Goal: Communication & Community: Answer question/provide support

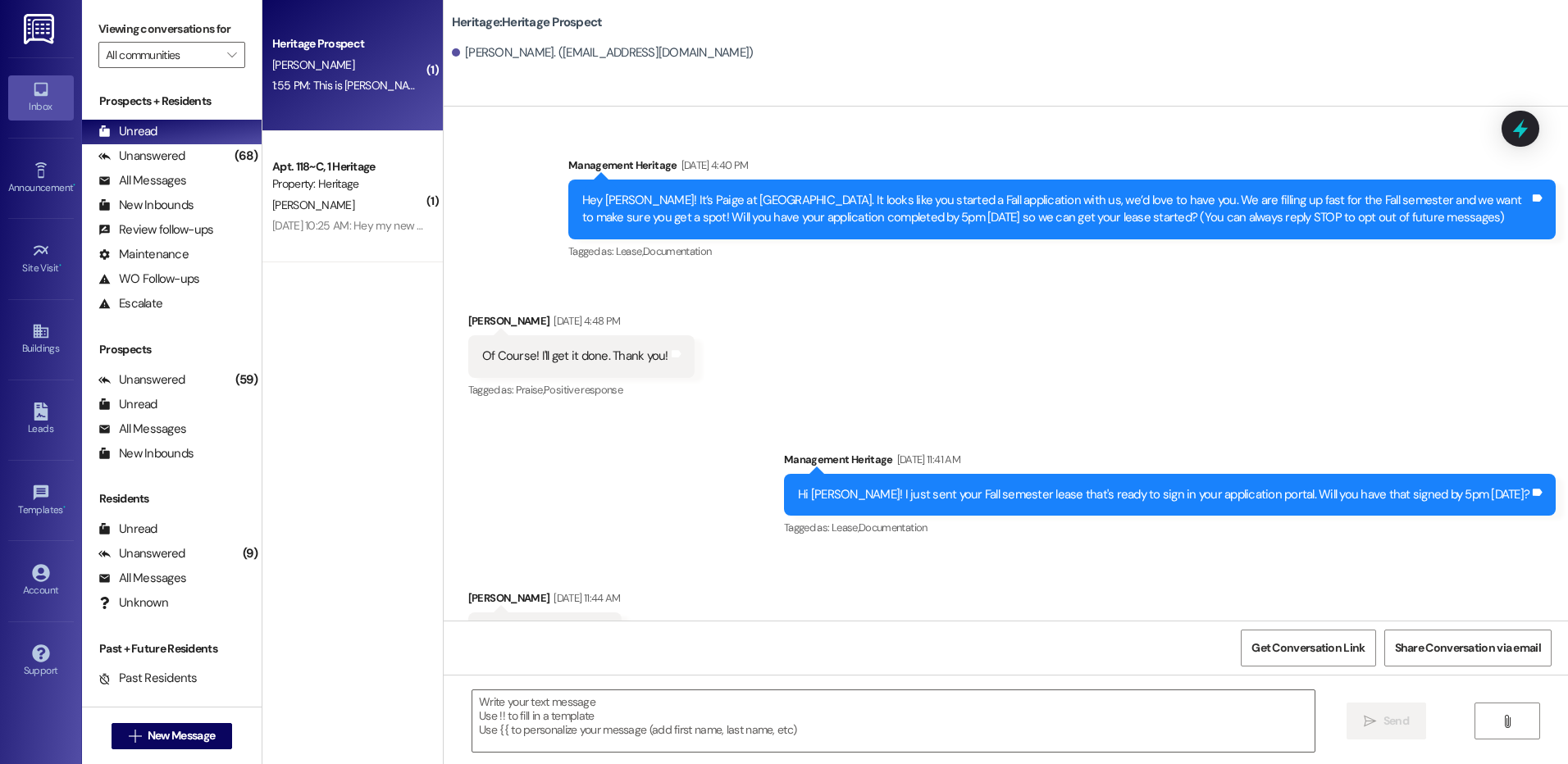
scroll to position [612, 0]
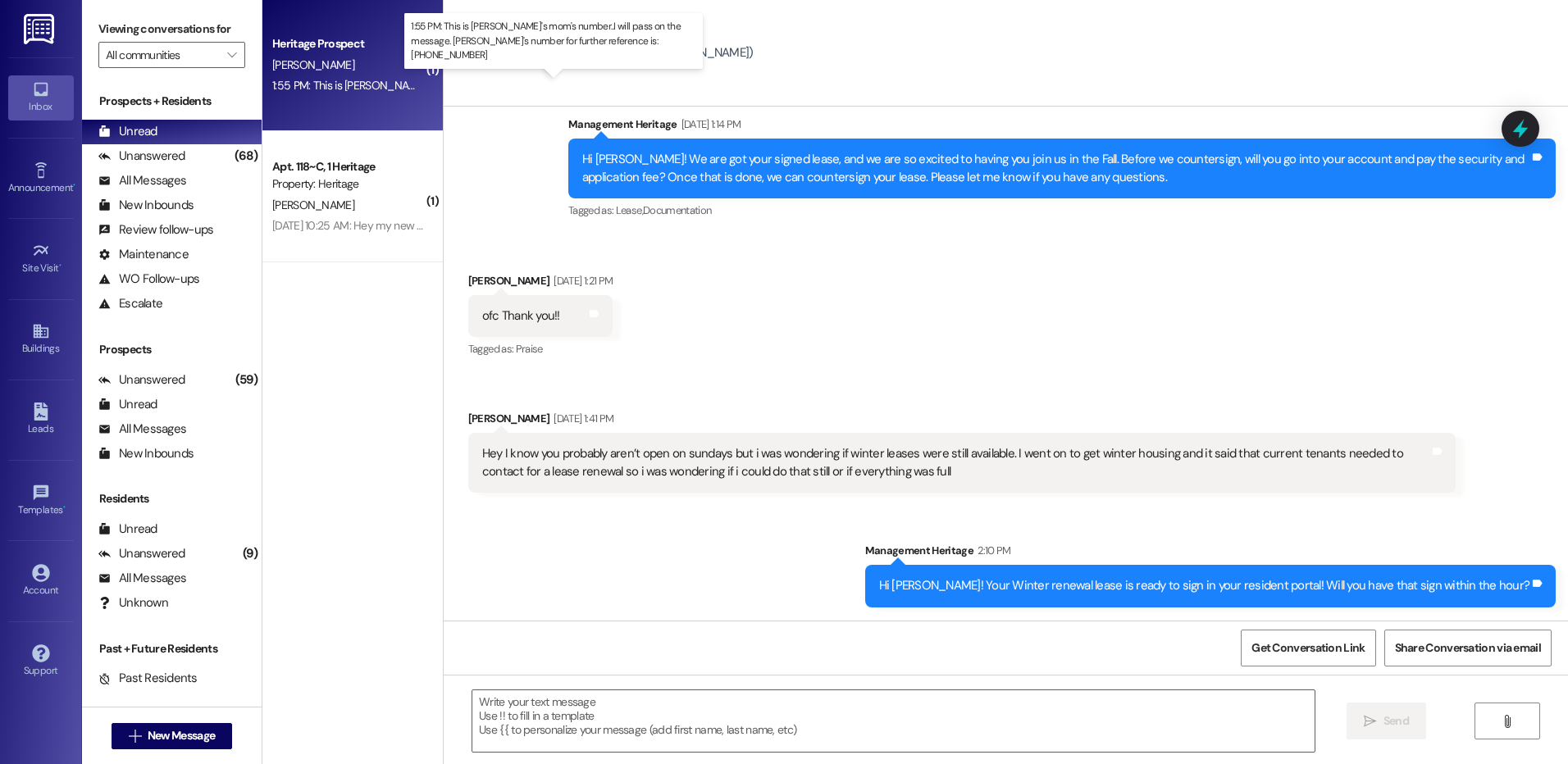
click at [369, 84] on div "1:55 PM: This is Andrew's mom's number..I will pass on the message. Andrew's nu…" at bounding box center [620, 84] width 697 height 15
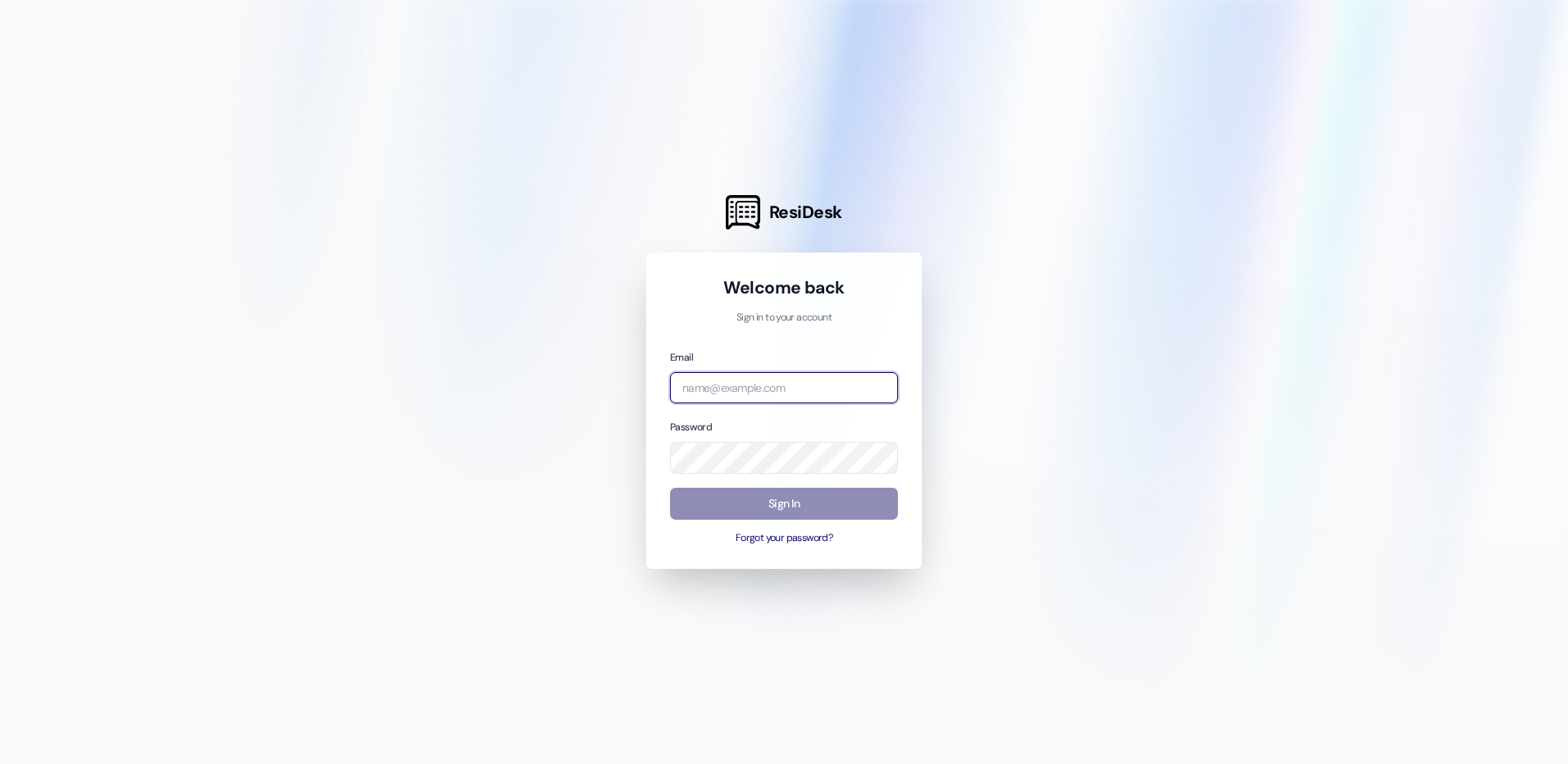
type input "[EMAIL_ADDRESS][DOMAIN_NAME]"
click at [736, 514] on button "Sign In" at bounding box center [783, 504] width 228 height 32
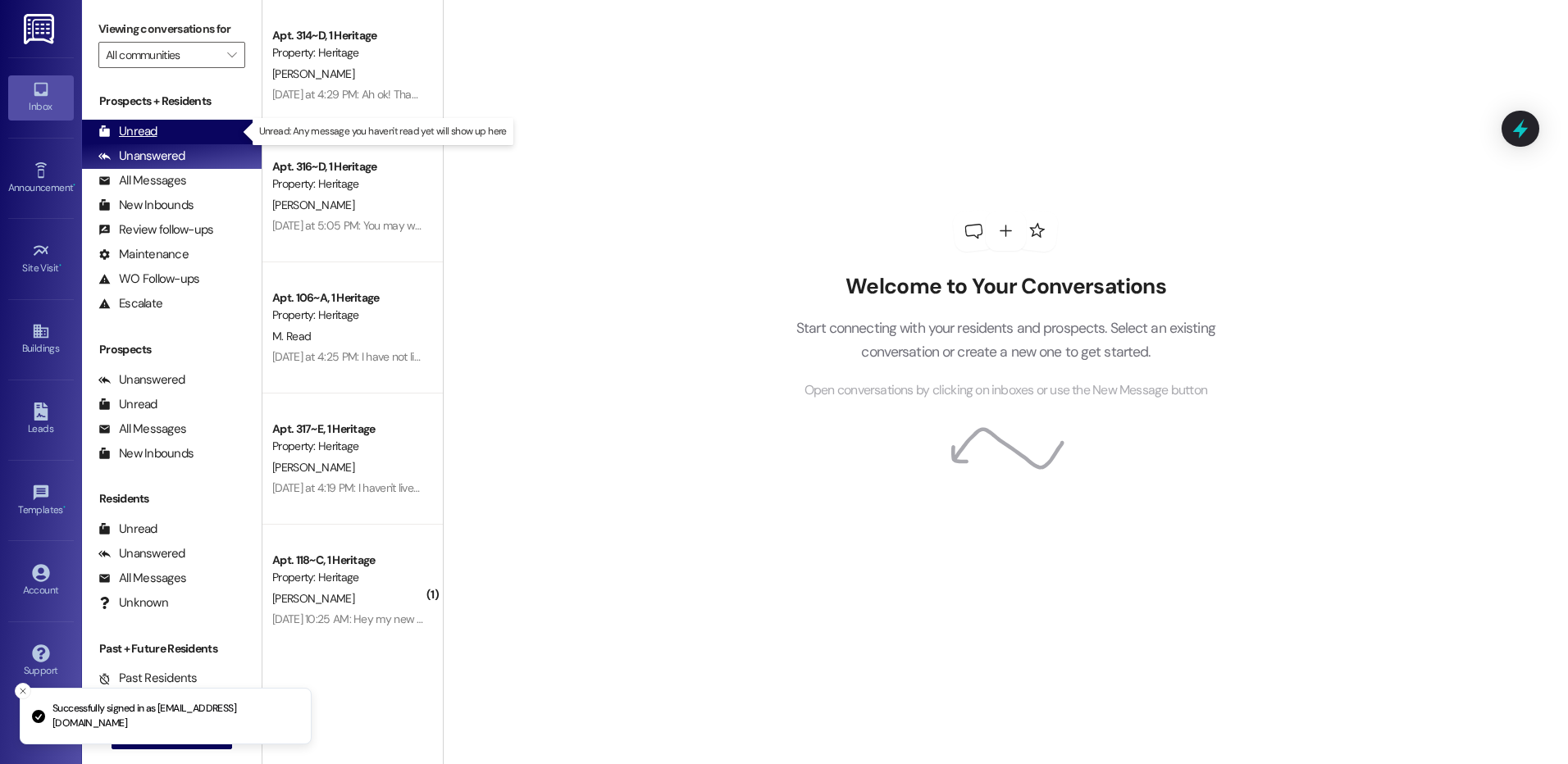
click at [183, 139] on div "Unread (0)" at bounding box center [172, 132] width 180 height 25
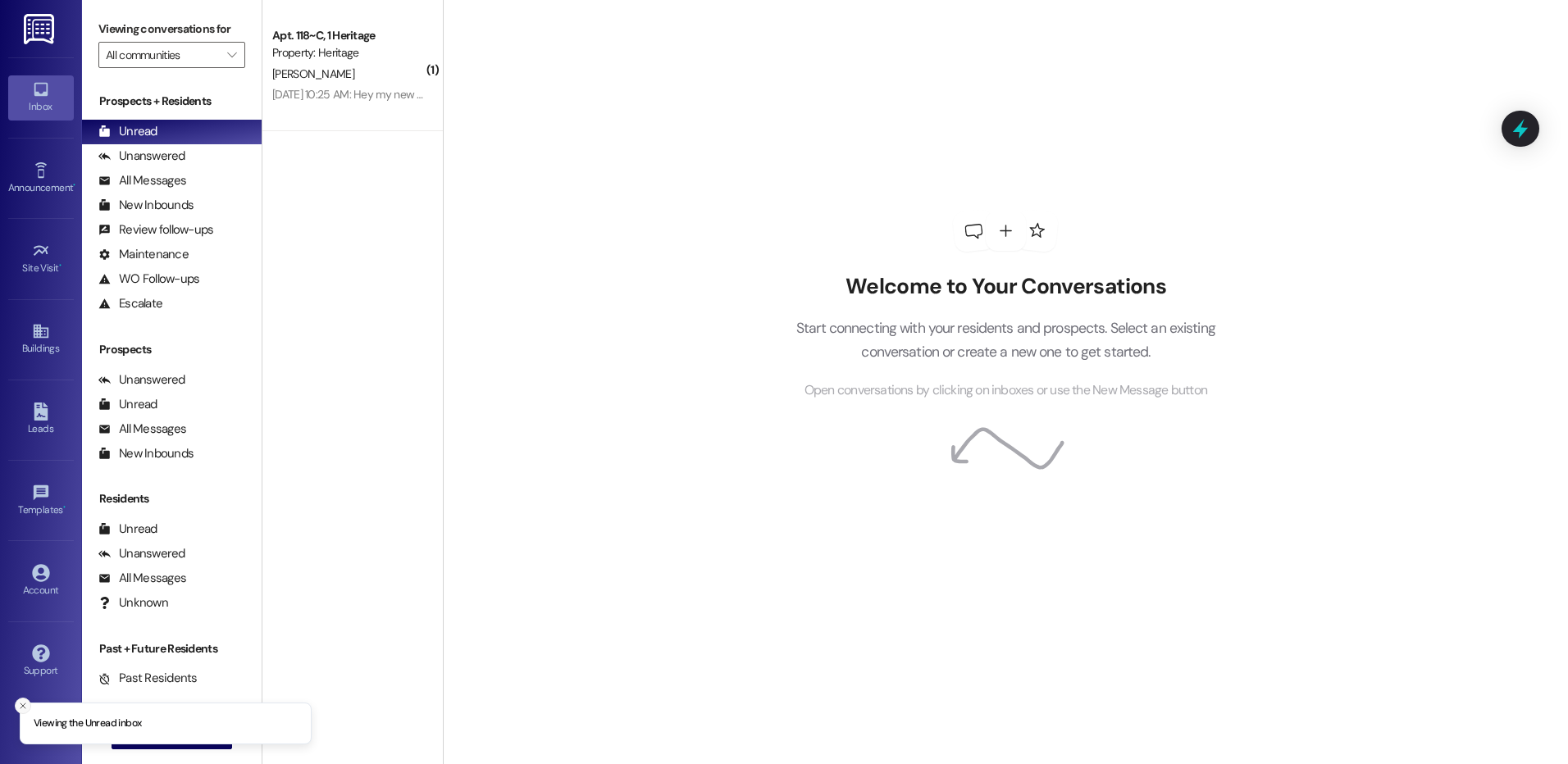
click at [19, 711] on icon "Close toast" at bounding box center [23, 706] width 10 height 10
drag, startPoint x: 128, startPoint y: 745, endPoint x: 124, endPoint y: 725, distance: 20.4
click at [124, 725] on button " New Message" at bounding box center [172, 736] width 121 height 26
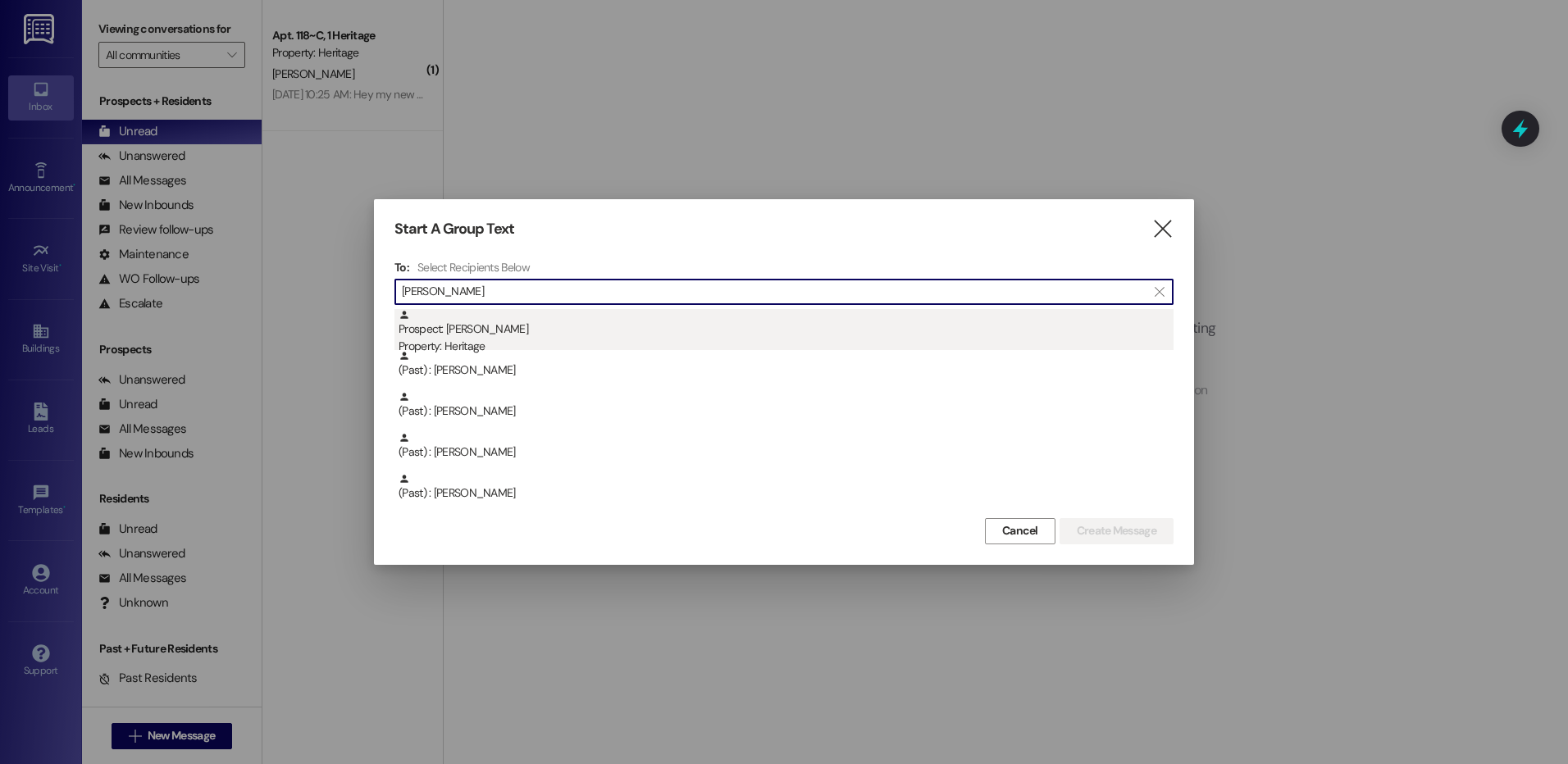
type input "[PERSON_NAME]"
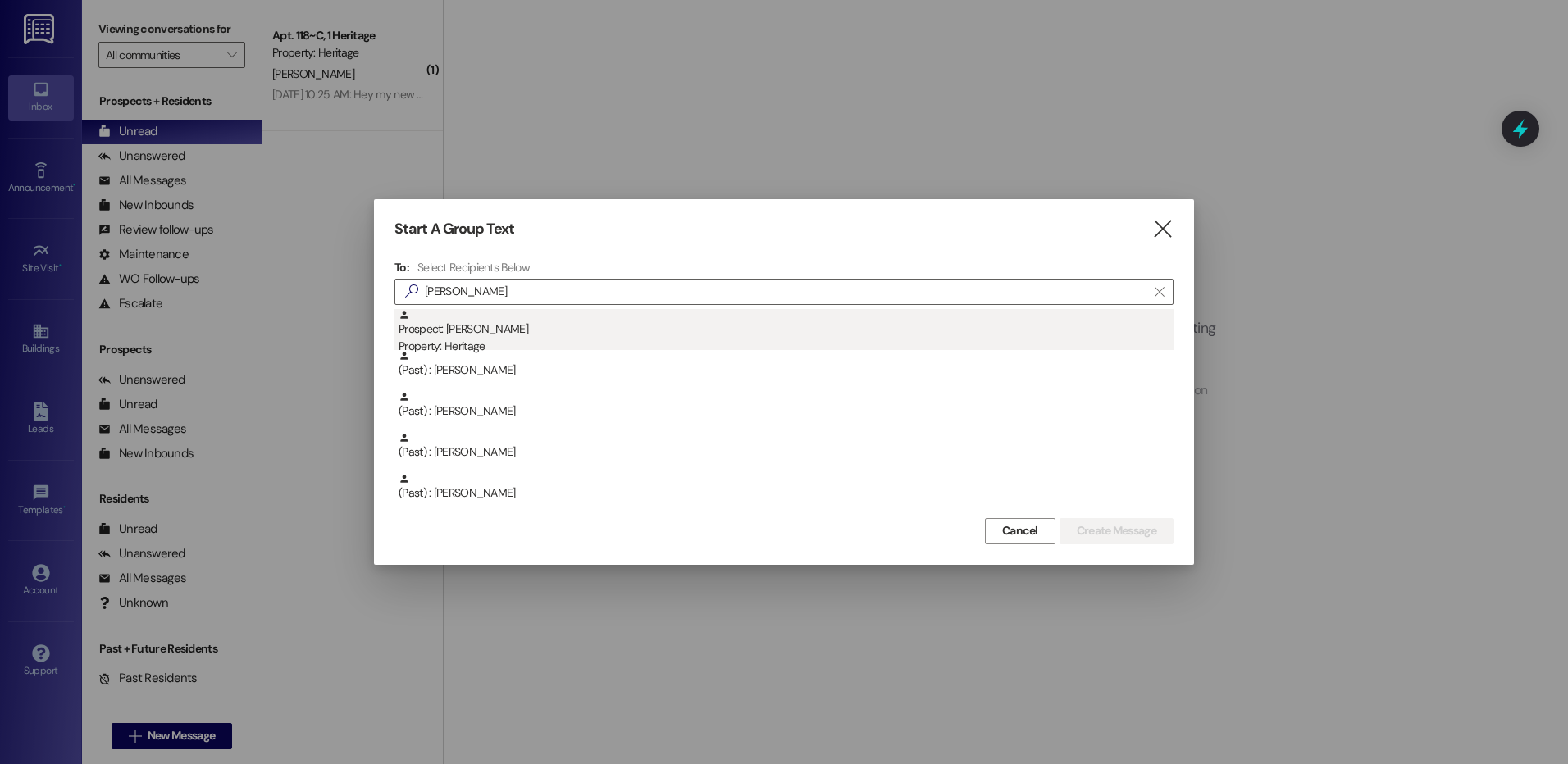
click at [551, 342] on div "Property: Heritage" at bounding box center [786, 346] width 775 height 17
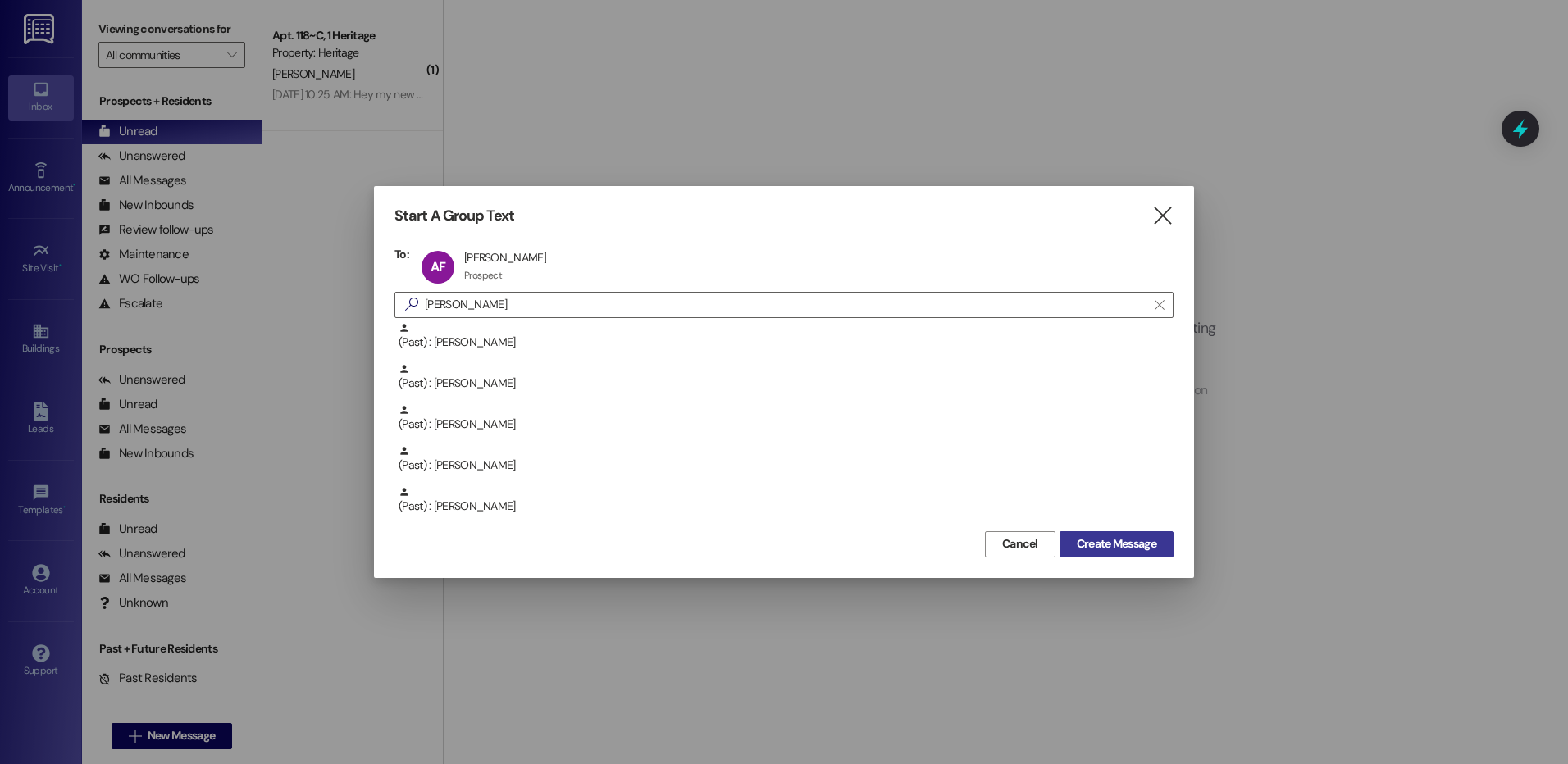
click at [1096, 535] on span "Create Message" at bounding box center [1117, 543] width 79 height 17
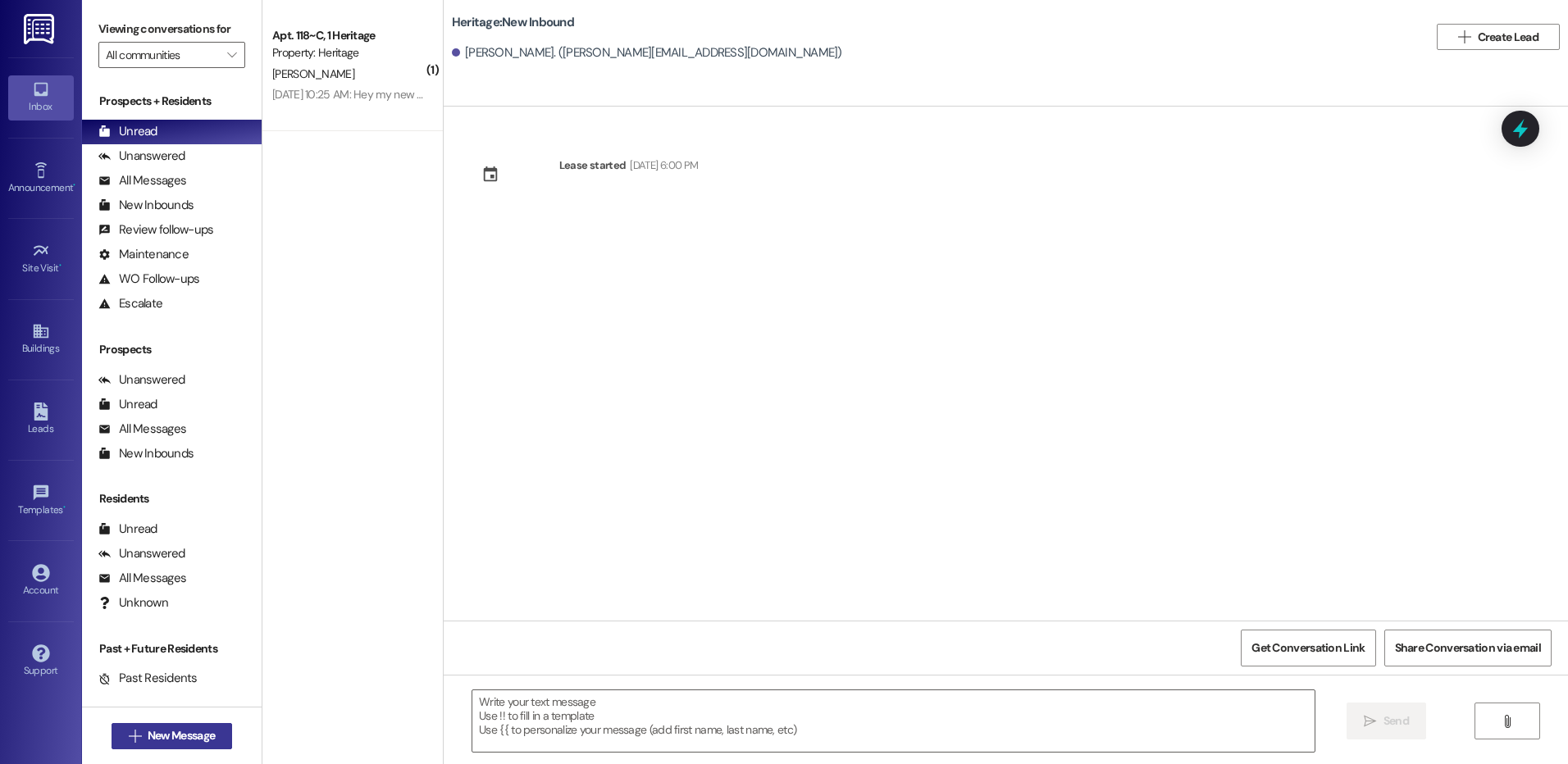
click at [171, 735] on span "New Message" at bounding box center [182, 735] width 68 height 17
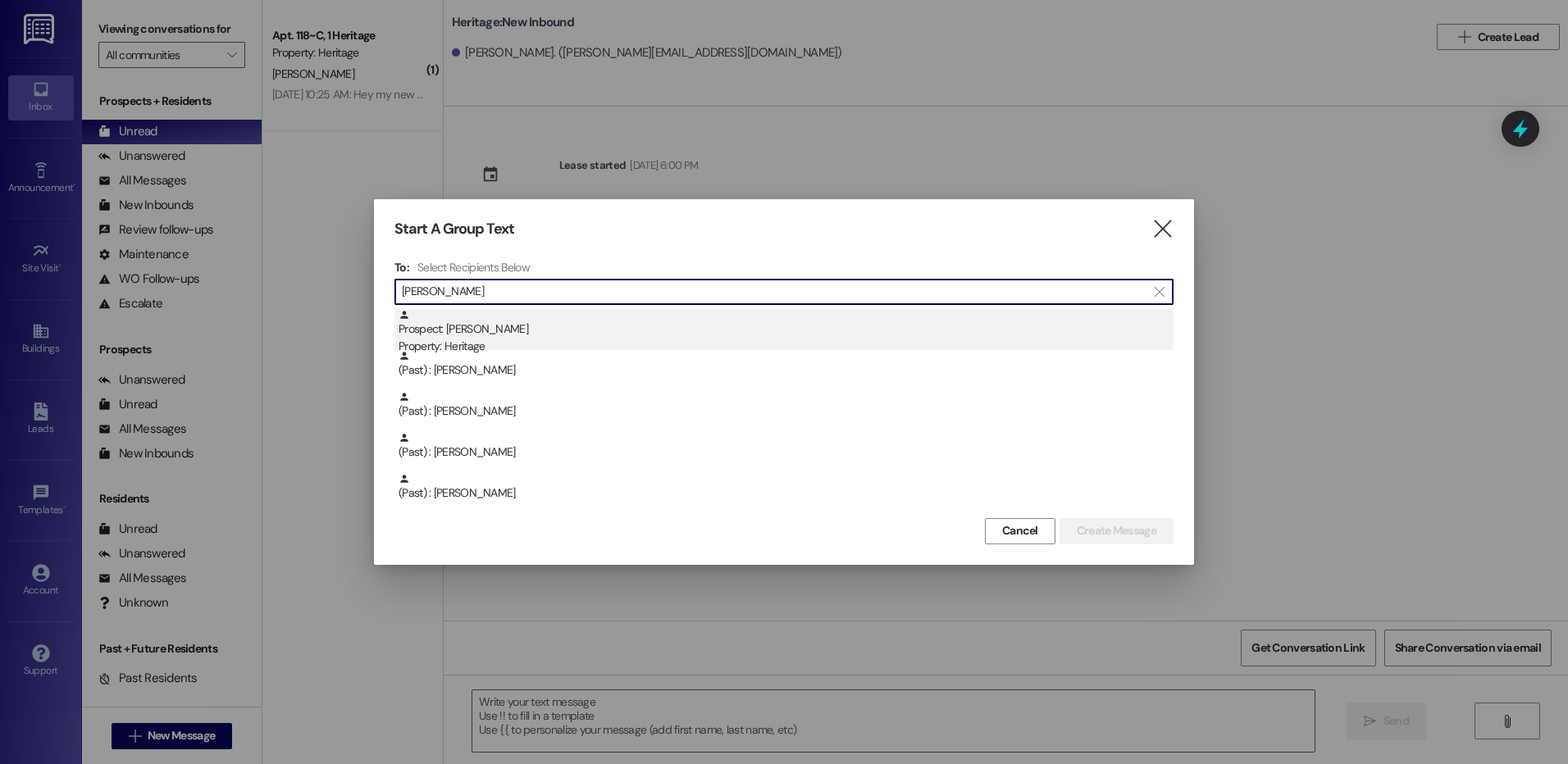
type input "foster"
click at [608, 326] on div "Prospect: Andrew Foster Property: Heritage" at bounding box center [786, 332] width 775 height 47
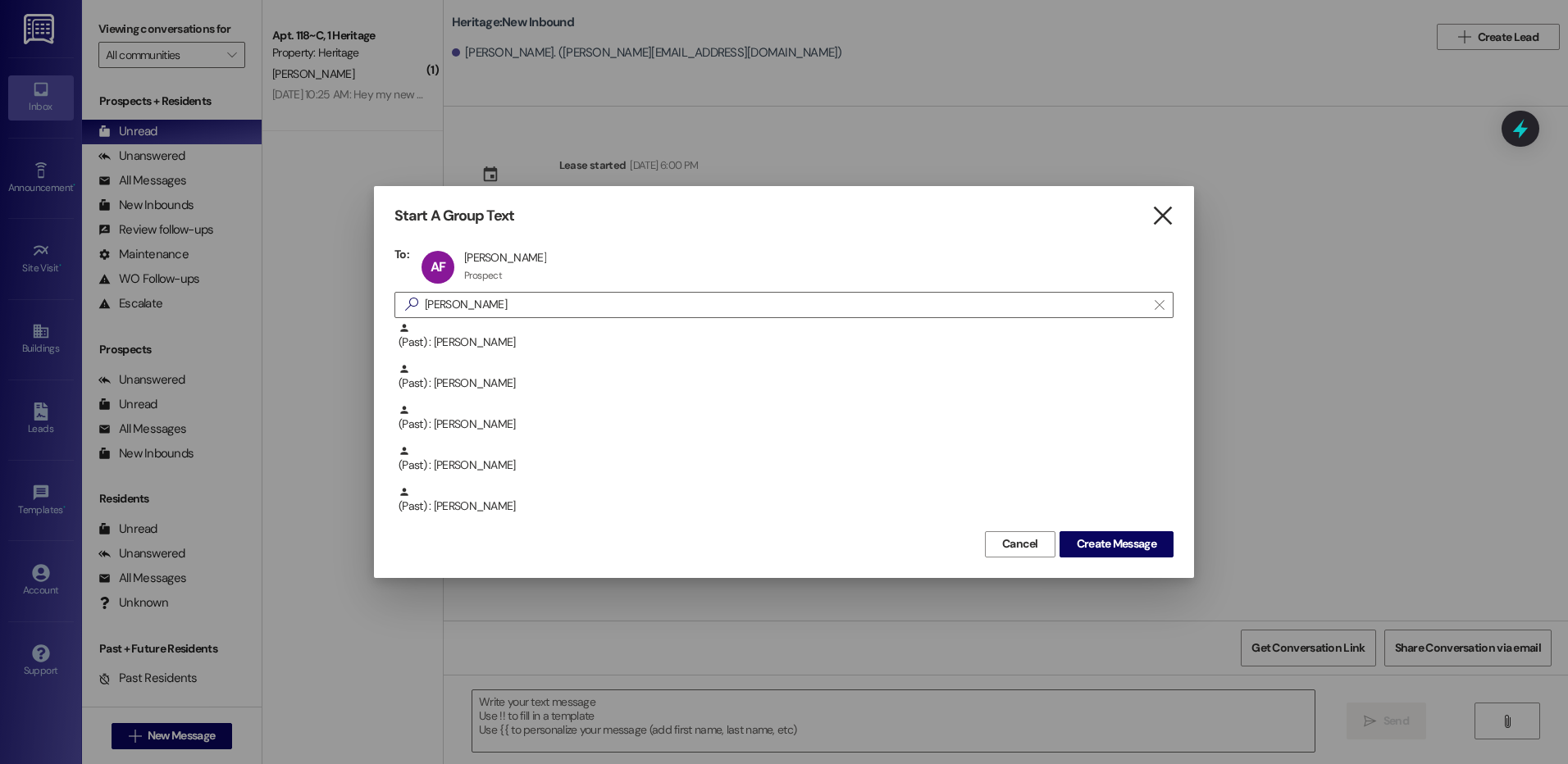
click at [1162, 213] on icon "" at bounding box center [1163, 216] width 22 height 17
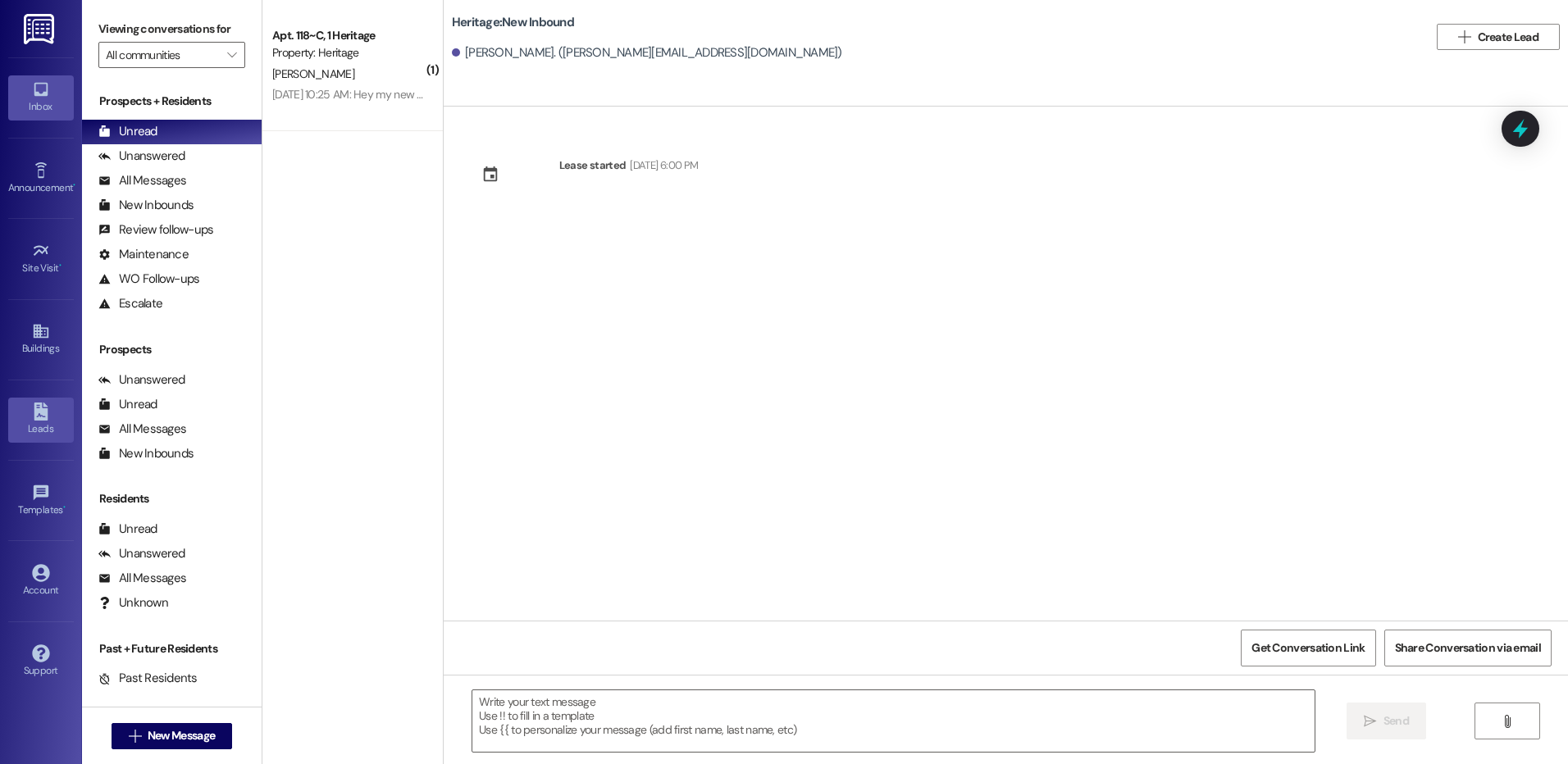
click at [39, 424] on div "Leads" at bounding box center [41, 428] width 82 height 17
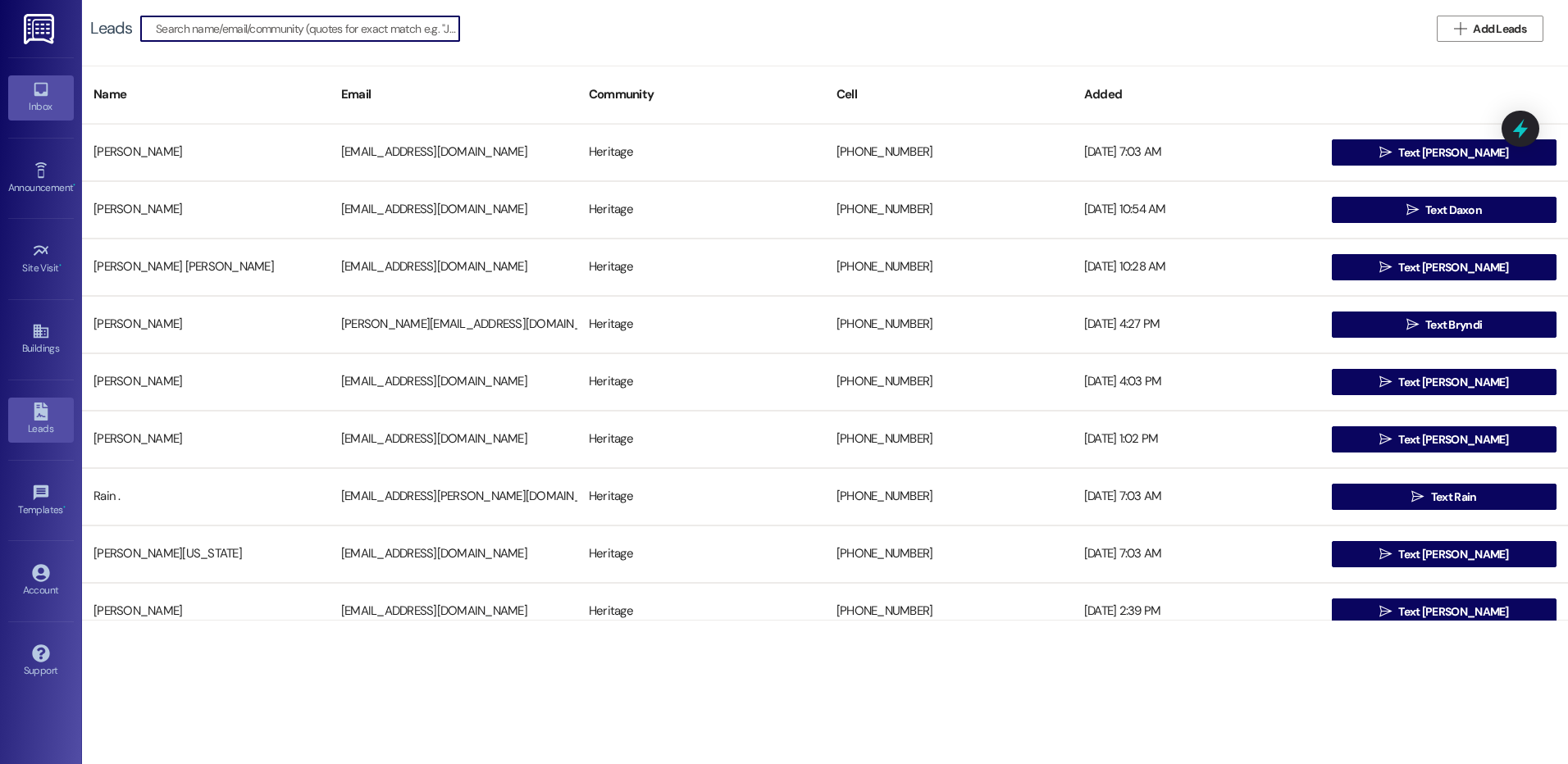
click at [39, 102] on div "Inbox" at bounding box center [41, 106] width 82 height 17
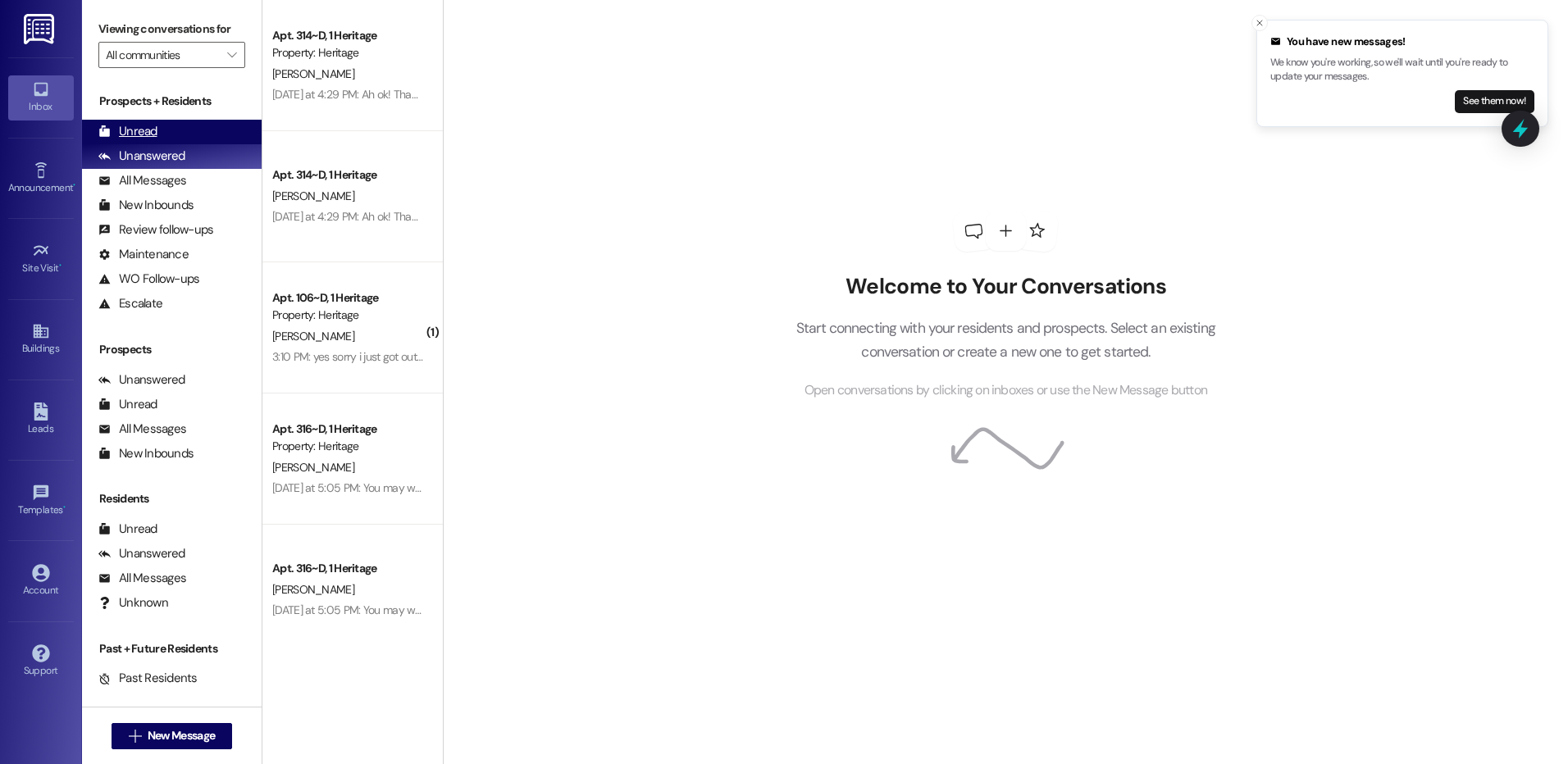
click at [157, 130] on div "Unread (0)" at bounding box center [172, 132] width 180 height 25
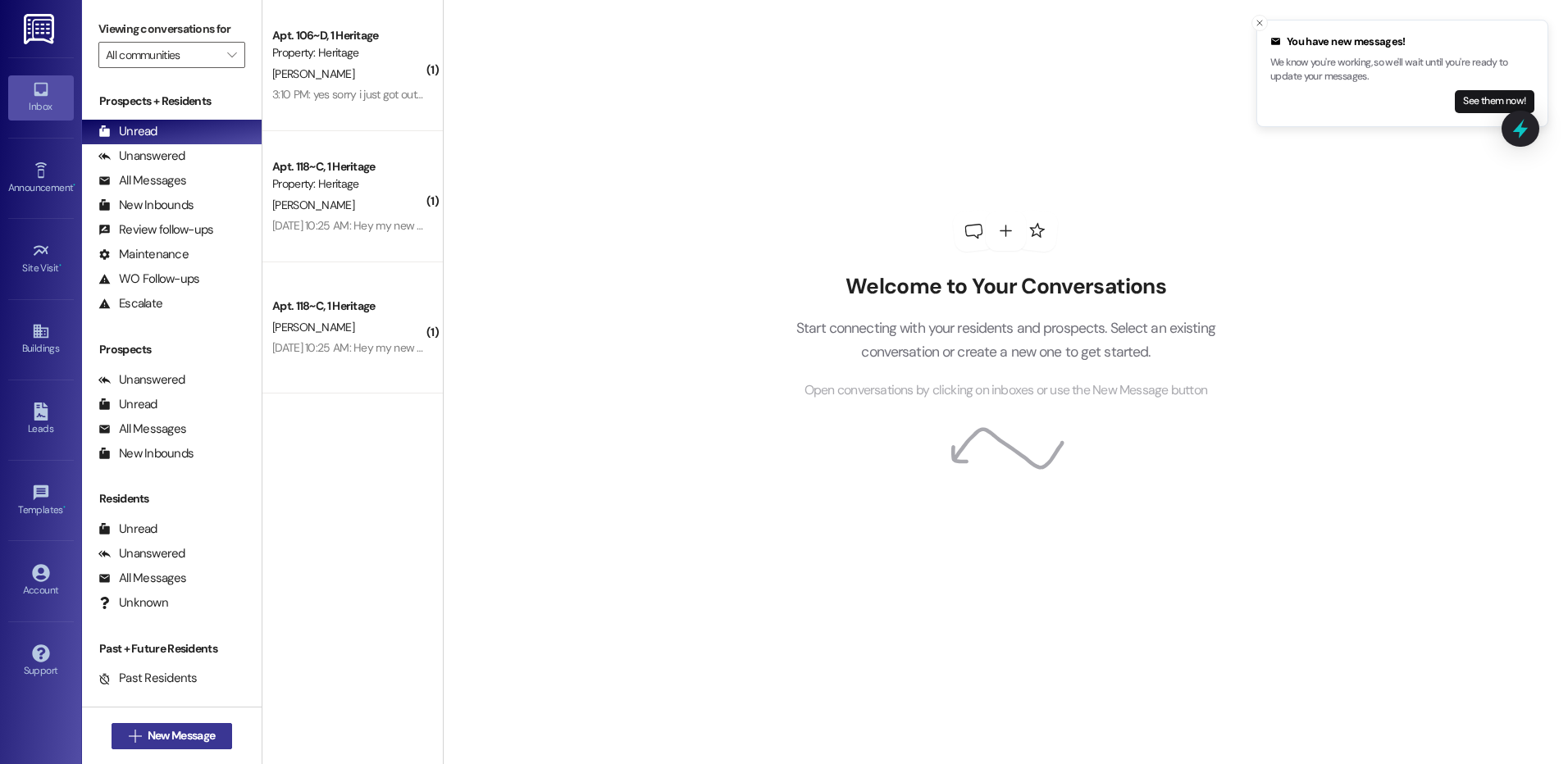
click at [148, 735] on span "New Message" at bounding box center [182, 735] width 68 height 17
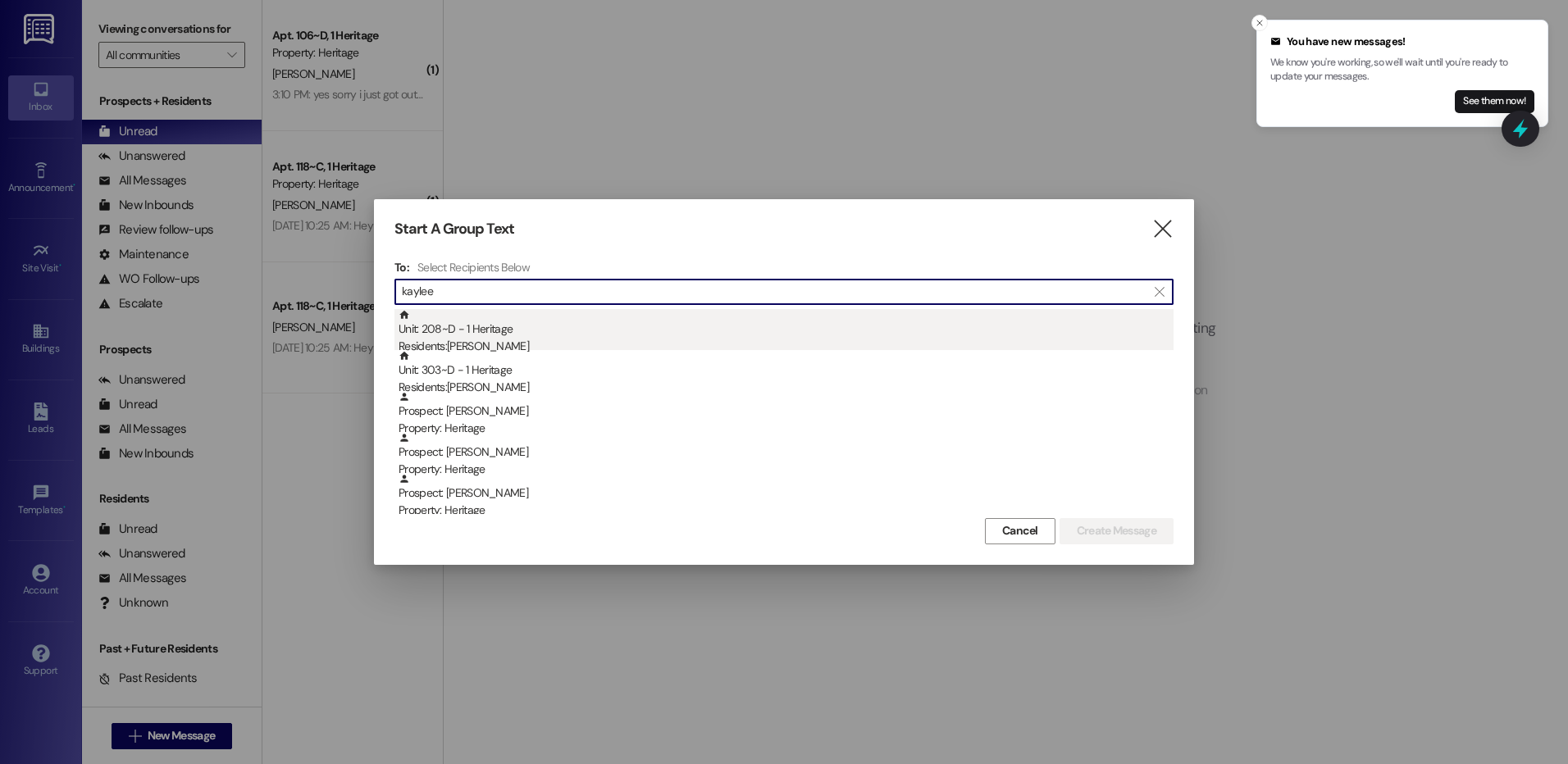
type input "kaylee"
click at [525, 336] on div "Unit: 208~D - 1 Heritage Residents: Kaylee Johnson" at bounding box center [786, 332] width 775 height 47
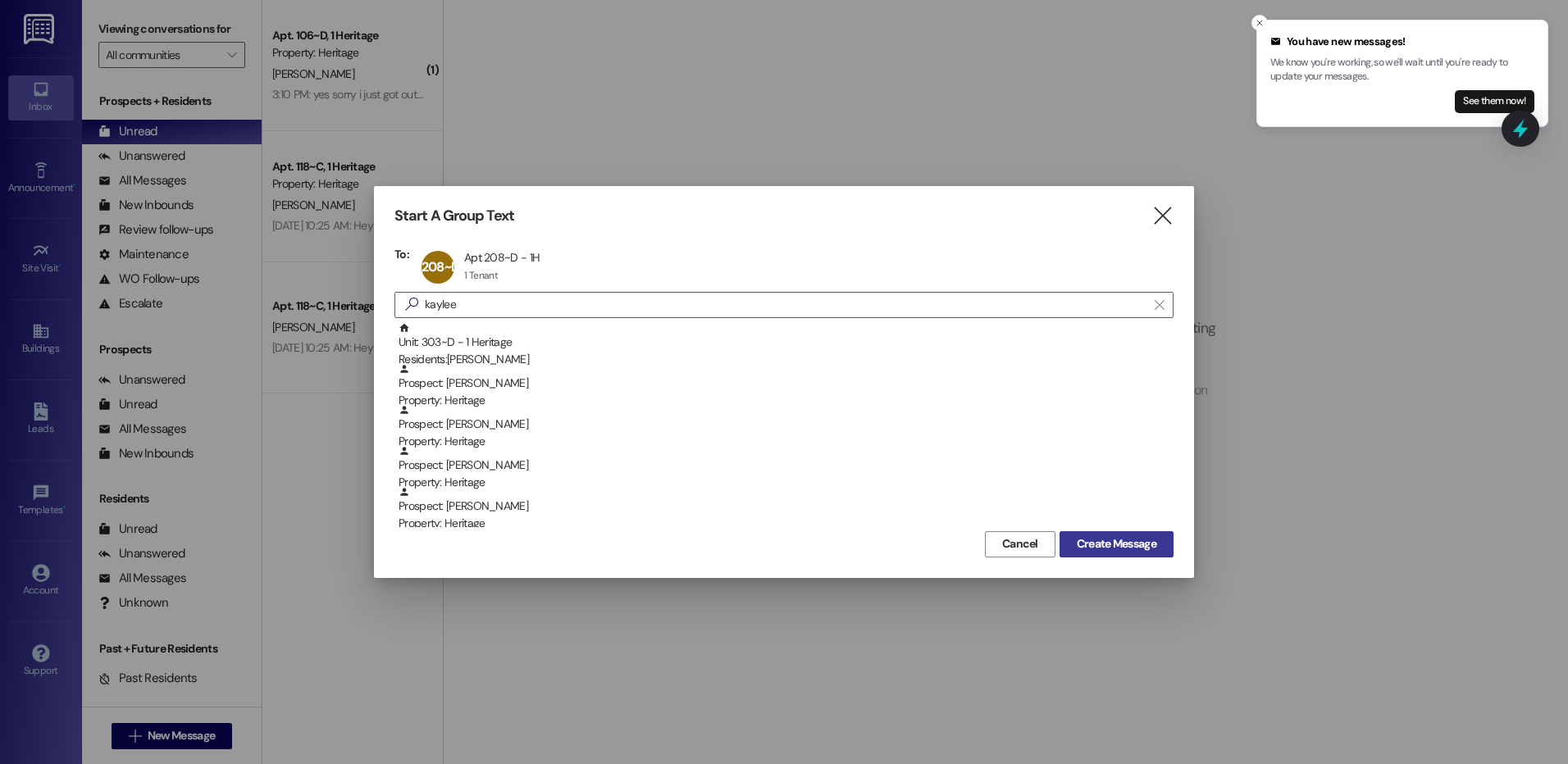
click at [1073, 545] on span "Create Message" at bounding box center [1116, 543] width 86 height 17
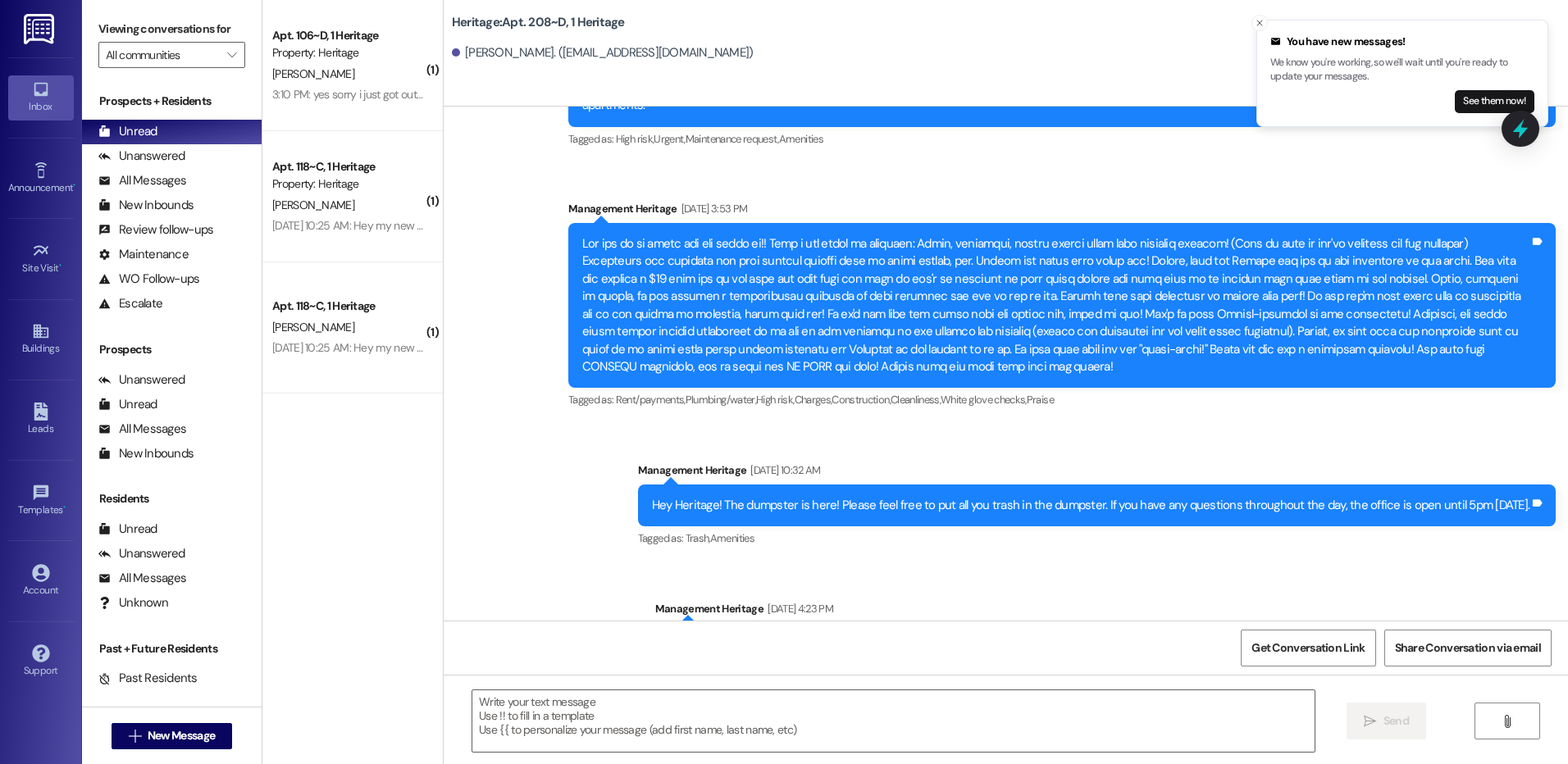
scroll to position [20627, 0]
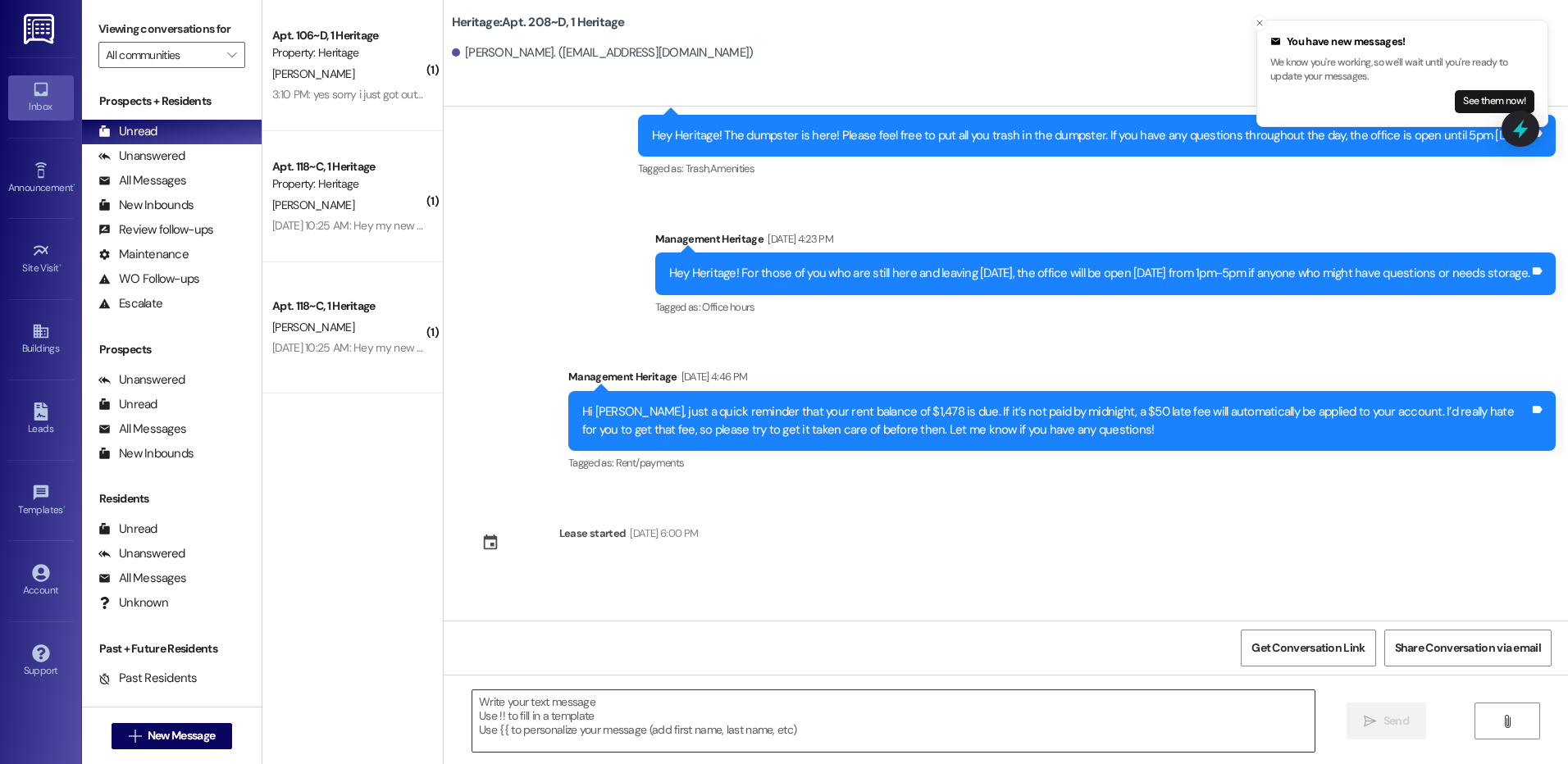
click at [559, 710] on textarea at bounding box center [892, 721] width 842 height 62
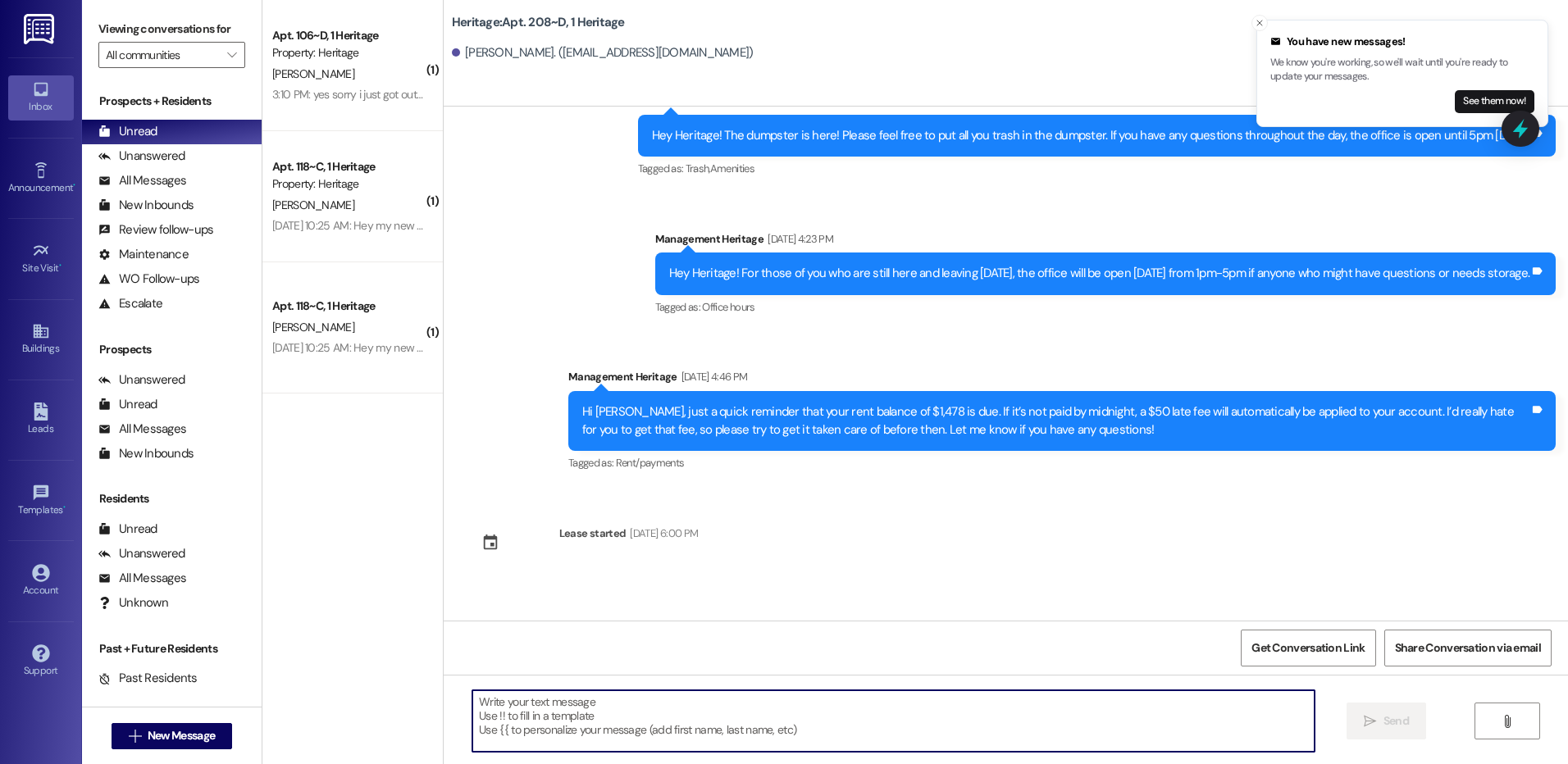
paste textarea "Hi _____! Your _____ renewal lease is ready to sign in your resident portal! Wi…"
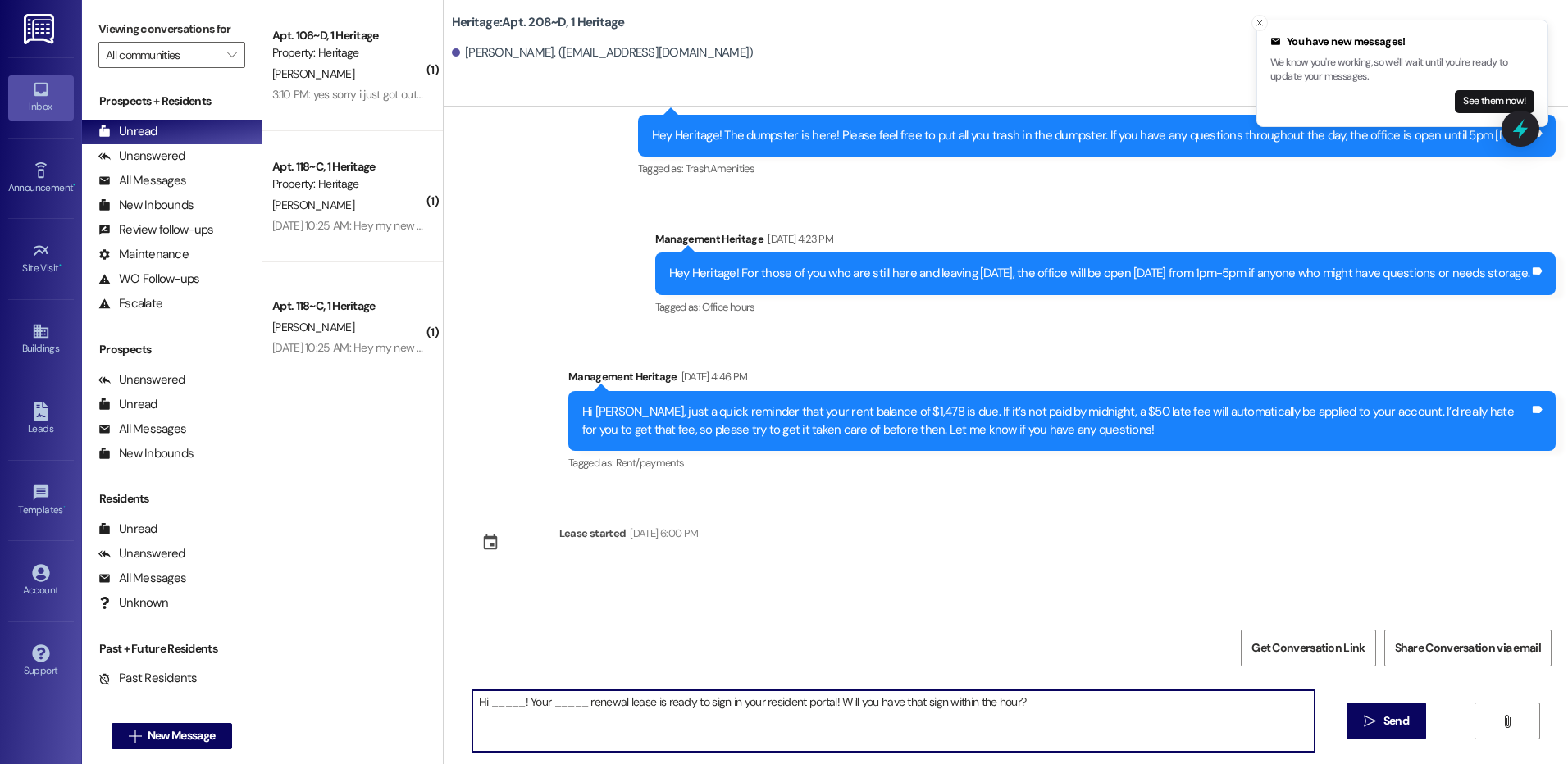
click at [508, 704] on textarea "Hi _____! Your _____ renewal lease is ready to sign in your resident portal! Wi…" at bounding box center [892, 721] width 842 height 62
click at [547, 703] on textarea "Hi Kaylee! Your _____ renewal lease is ready to sign in your resident portal! W…" at bounding box center [892, 721] width 842 height 62
type textarea "Hi Kaylee! Your Winter renewal lease is ready to sign in your resident portal! …"
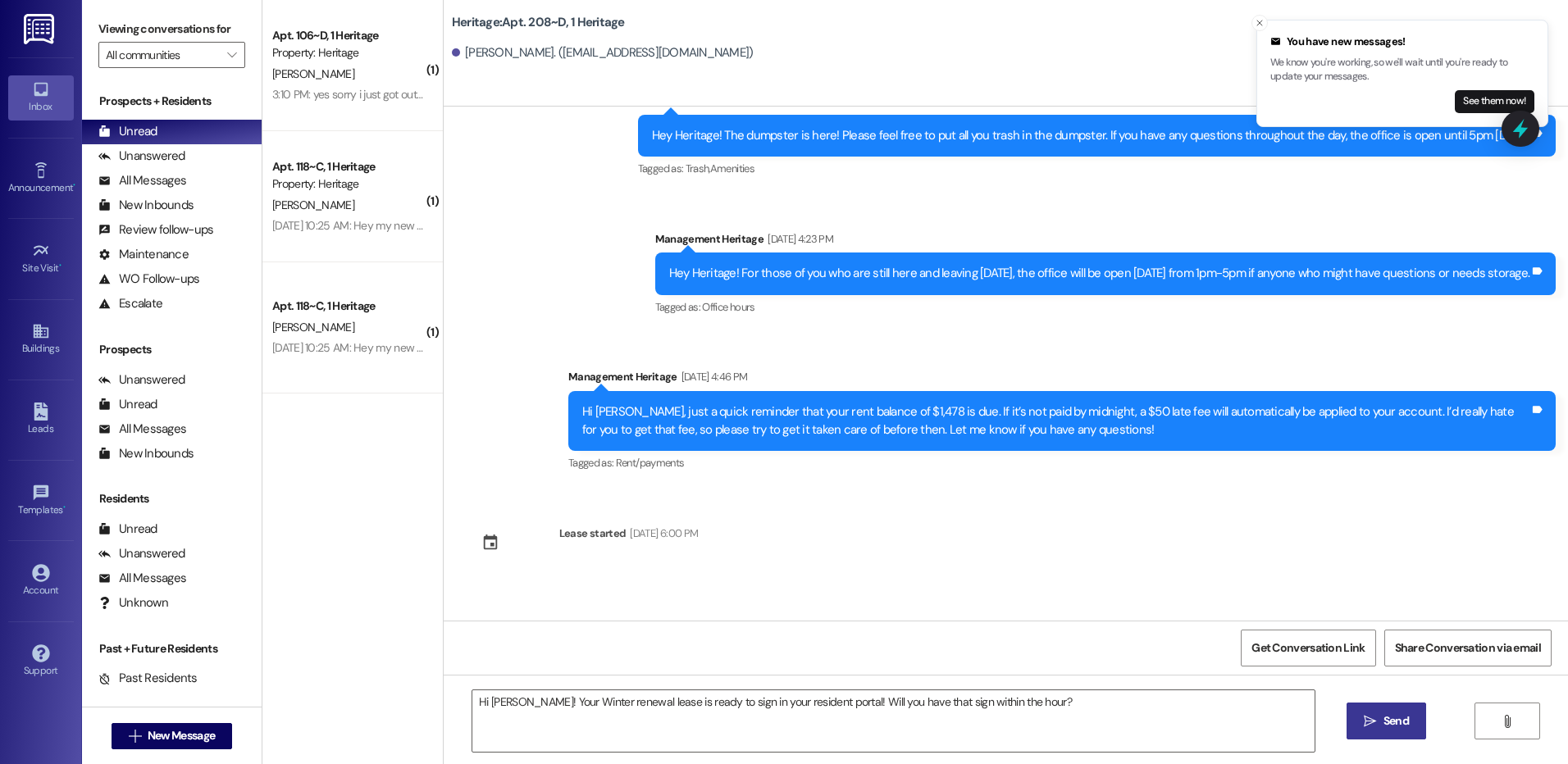
click at [1367, 729] on span " Send" at bounding box center [1386, 720] width 52 height 17
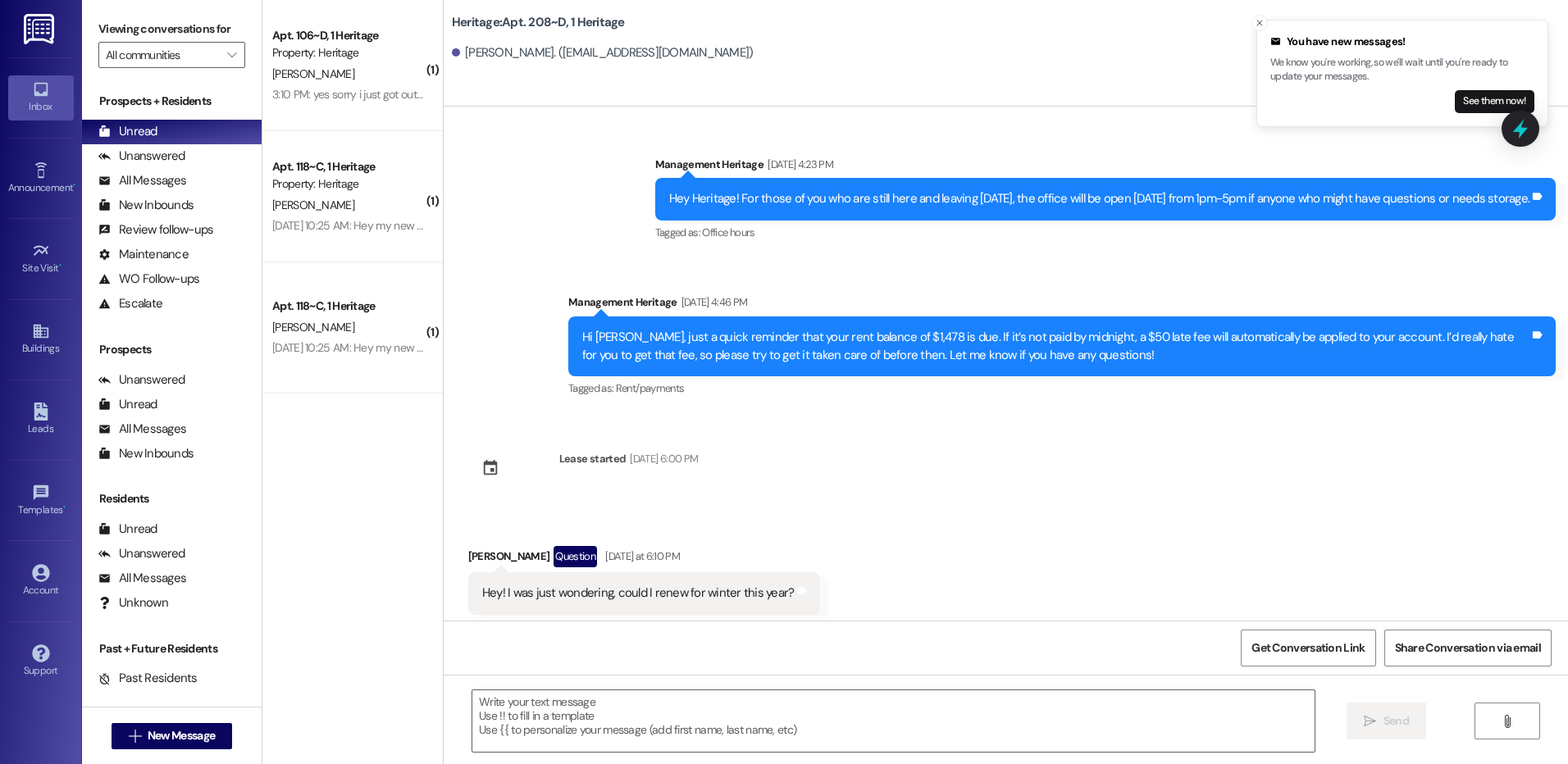
scroll to position [20880, 0]
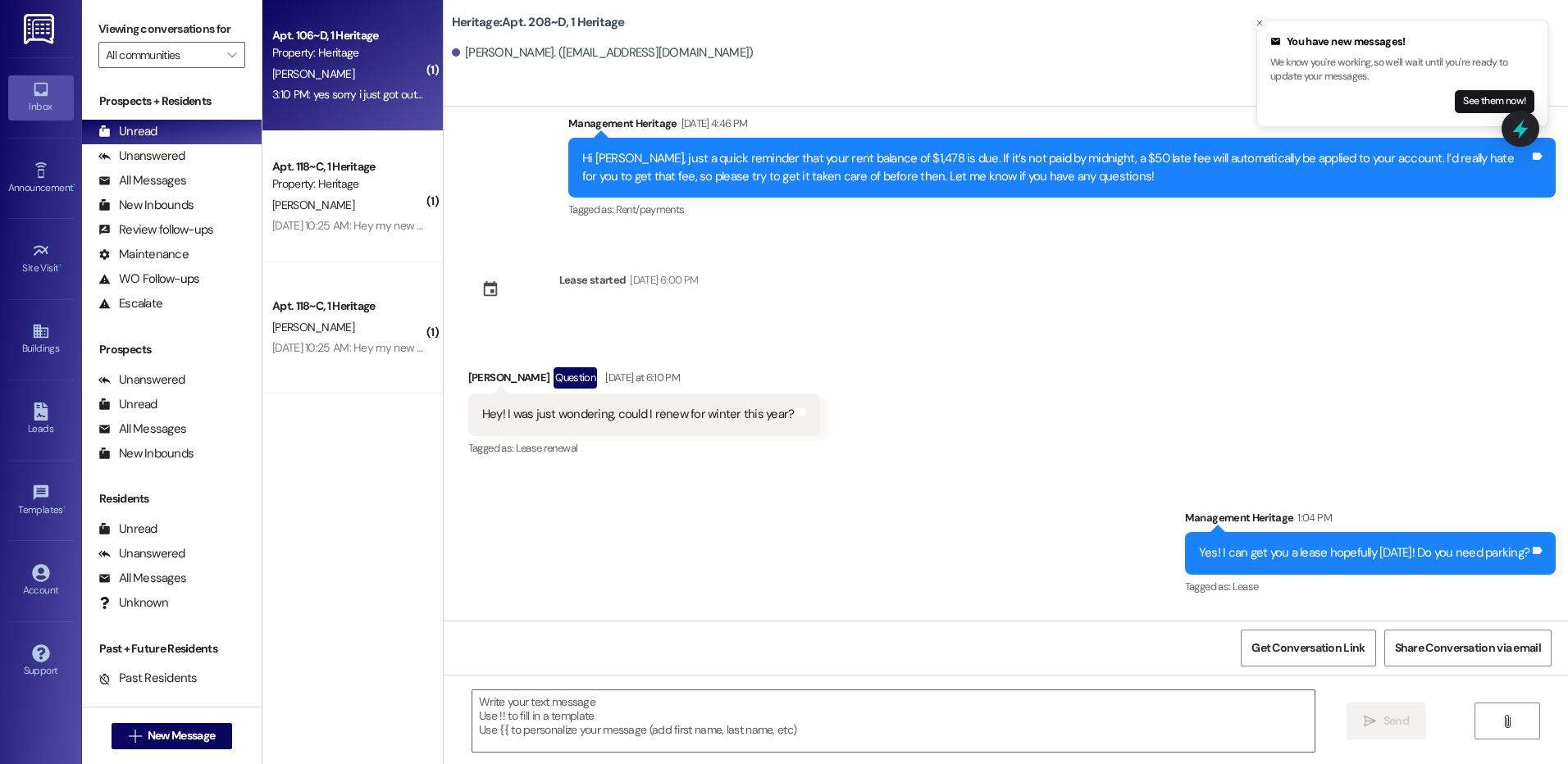
click at [392, 77] on div "[PERSON_NAME]" at bounding box center [348, 74] width 155 height 21
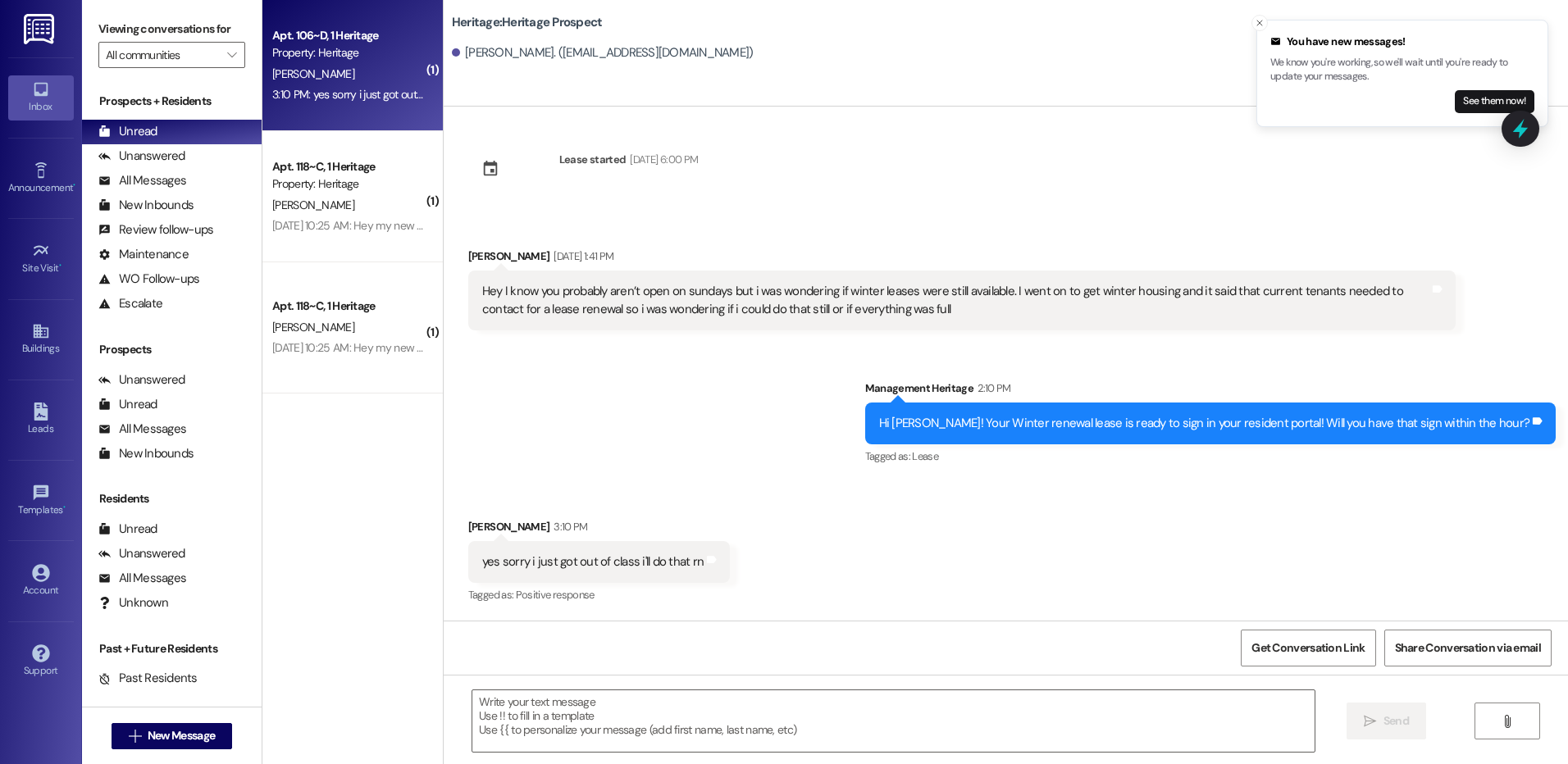
scroll to position [871, 0]
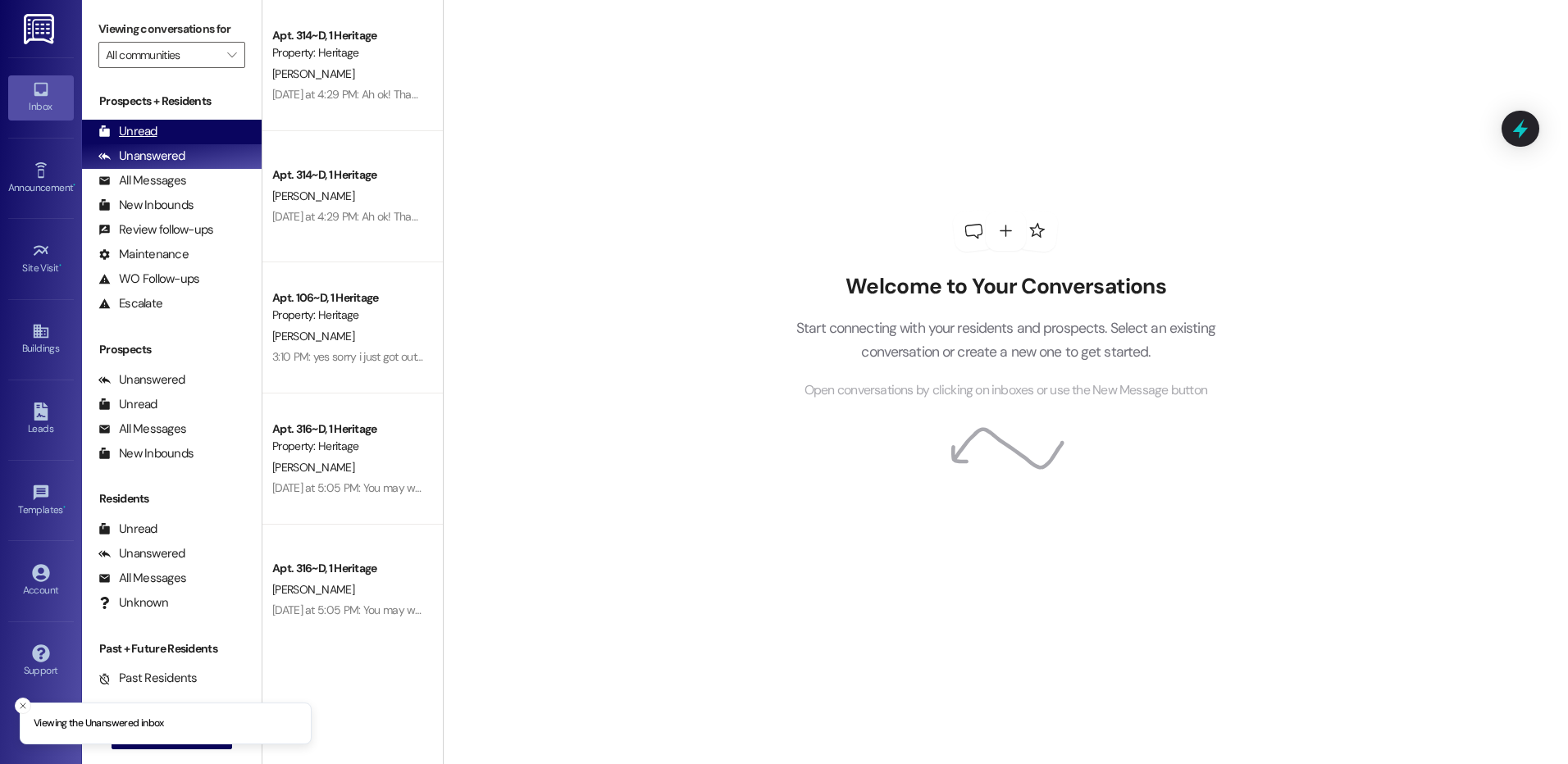
click at [180, 138] on div "Unread (0)" at bounding box center [172, 132] width 180 height 25
